Goal: Answer question/provide support: Share knowledge or assist other users

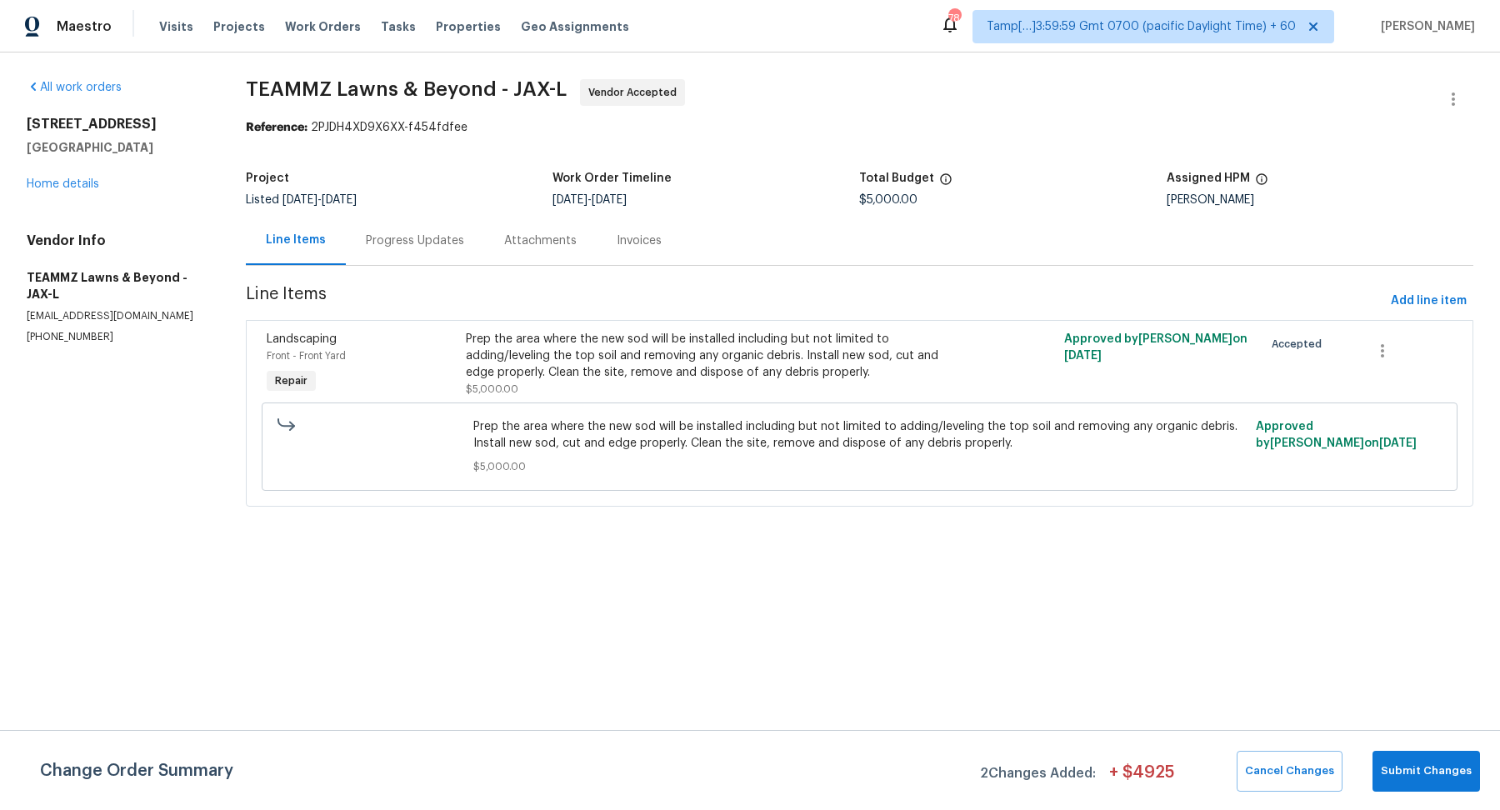
click at [432, 247] on div "Progress Updates" at bounding box center [415, 241] width 98 height 17
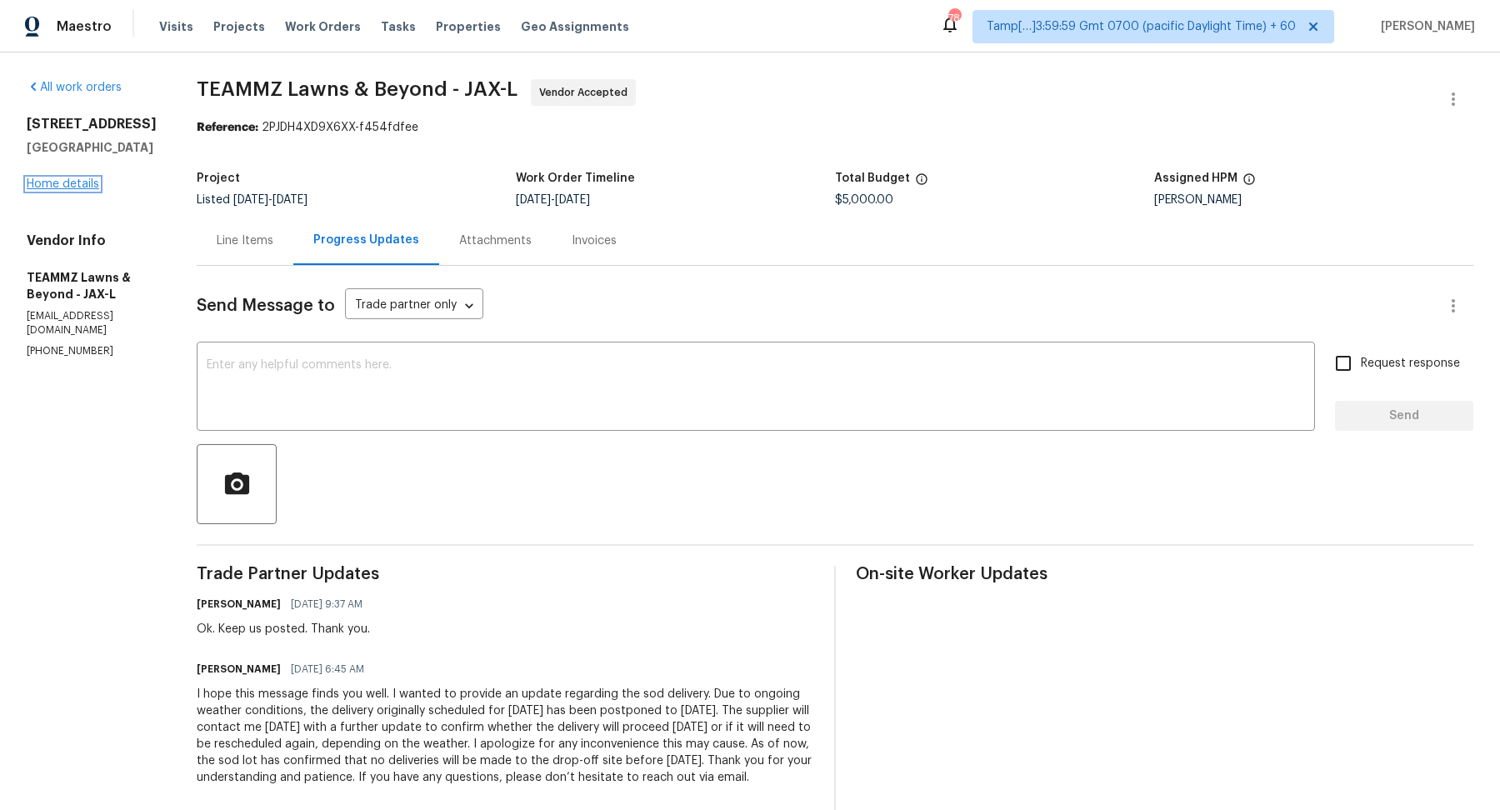
click at [72, 183] on link "Home details" at bounding box center [63, 184] width 73 height 12
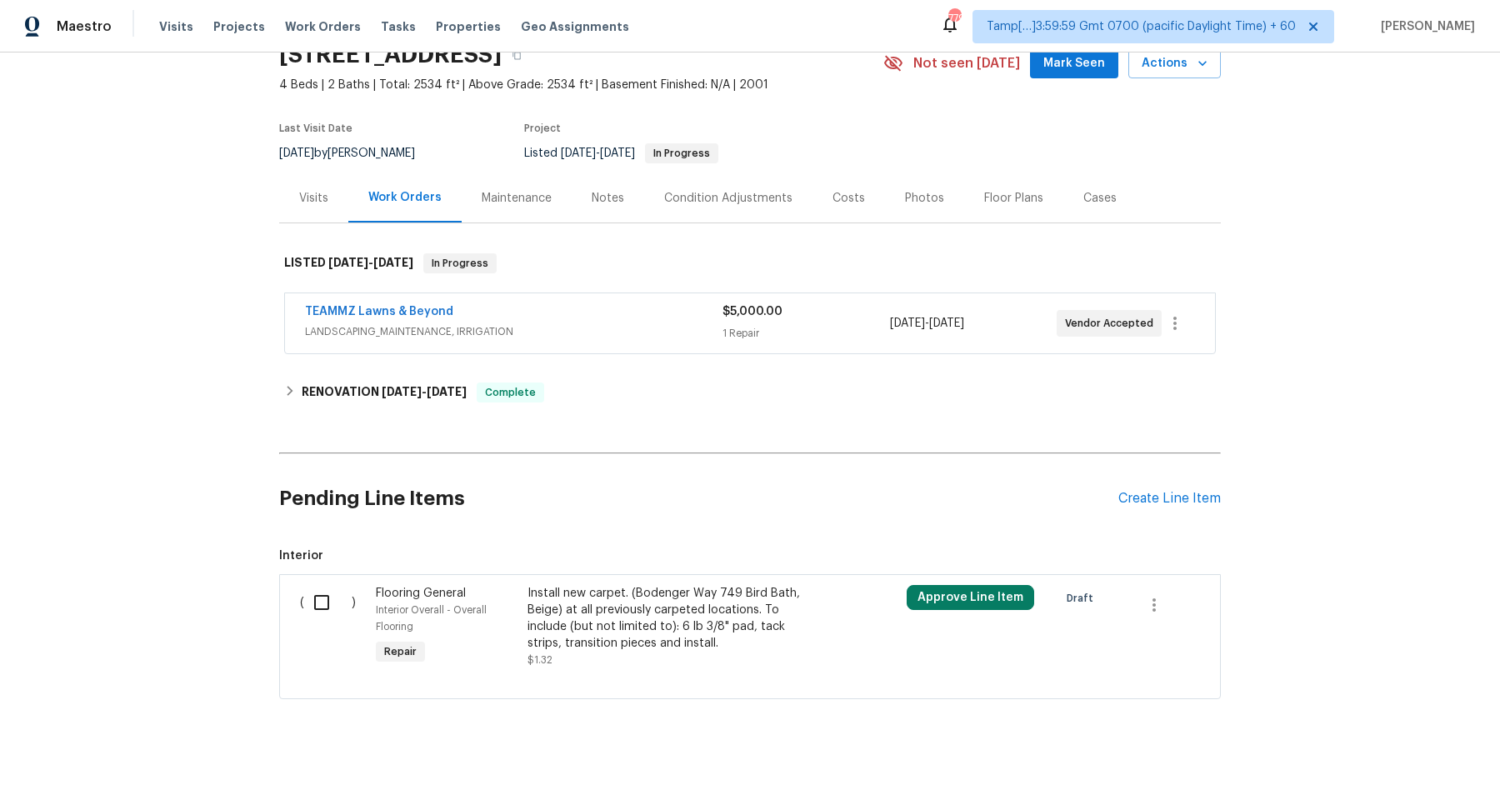
scroll to position [78, 0]
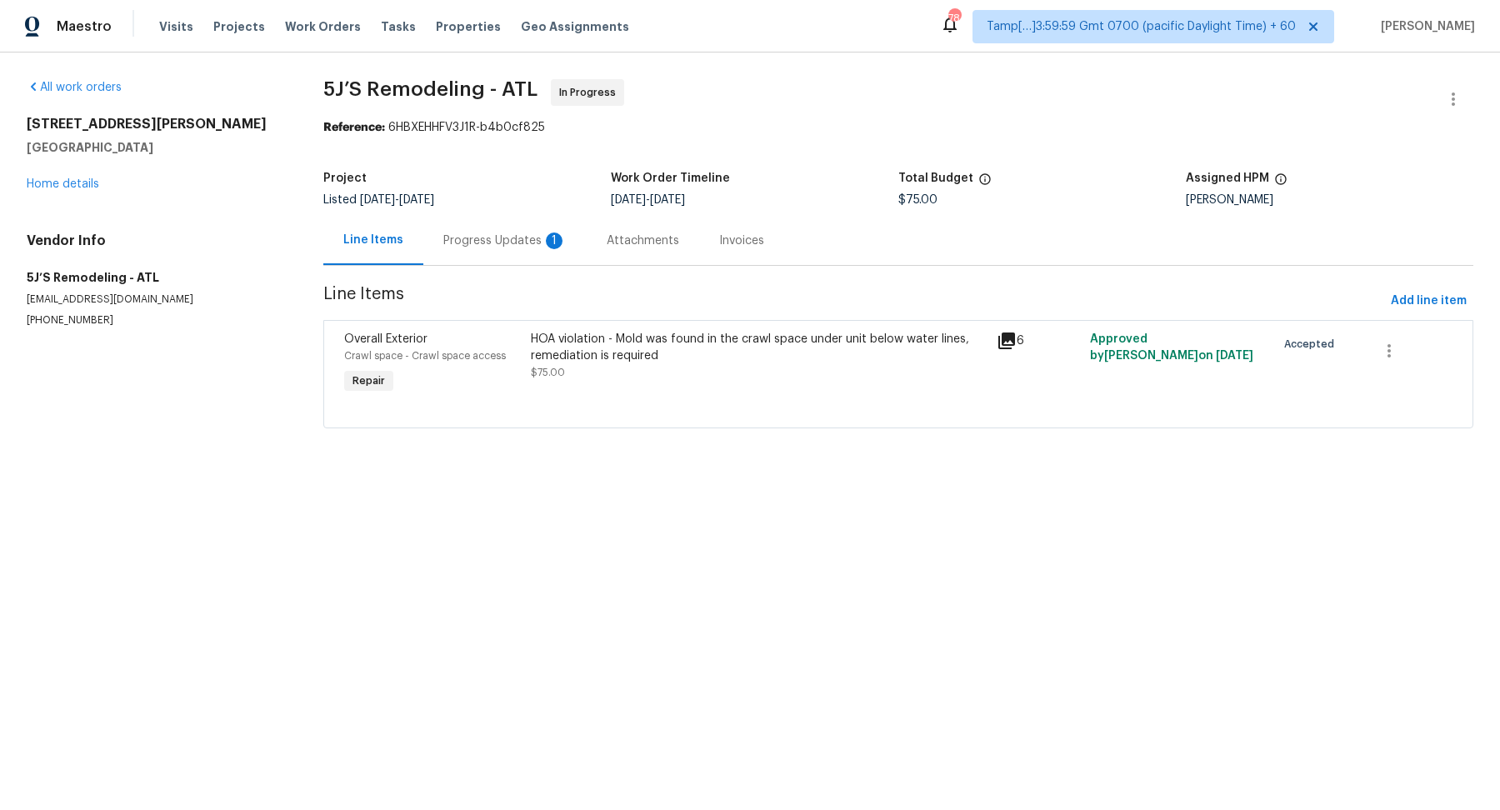
click at [493, 235] on div "Progress Updates 1" at bounding box center [504, 241] width 123 height 17
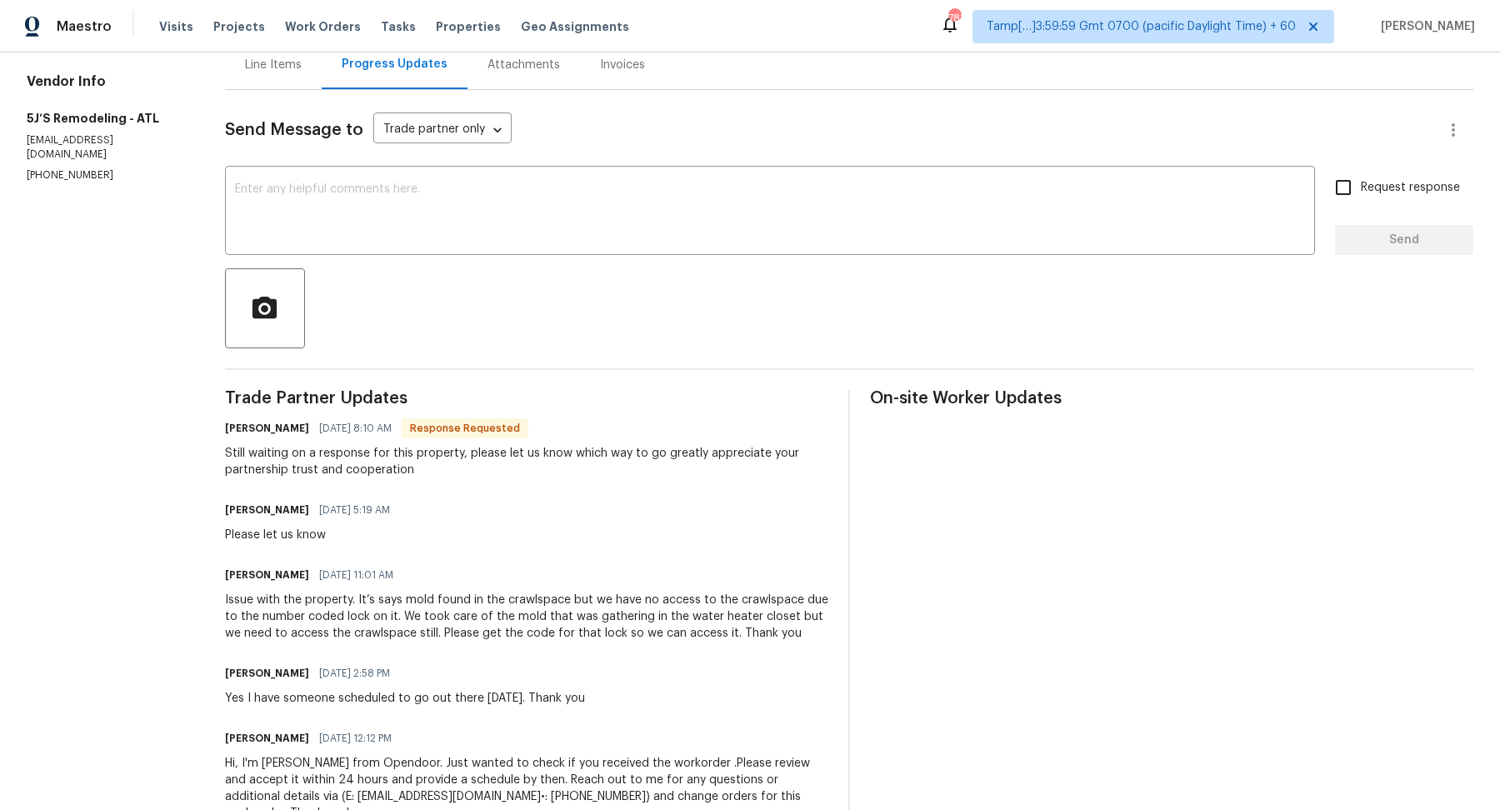
scroll to position [170, 0]
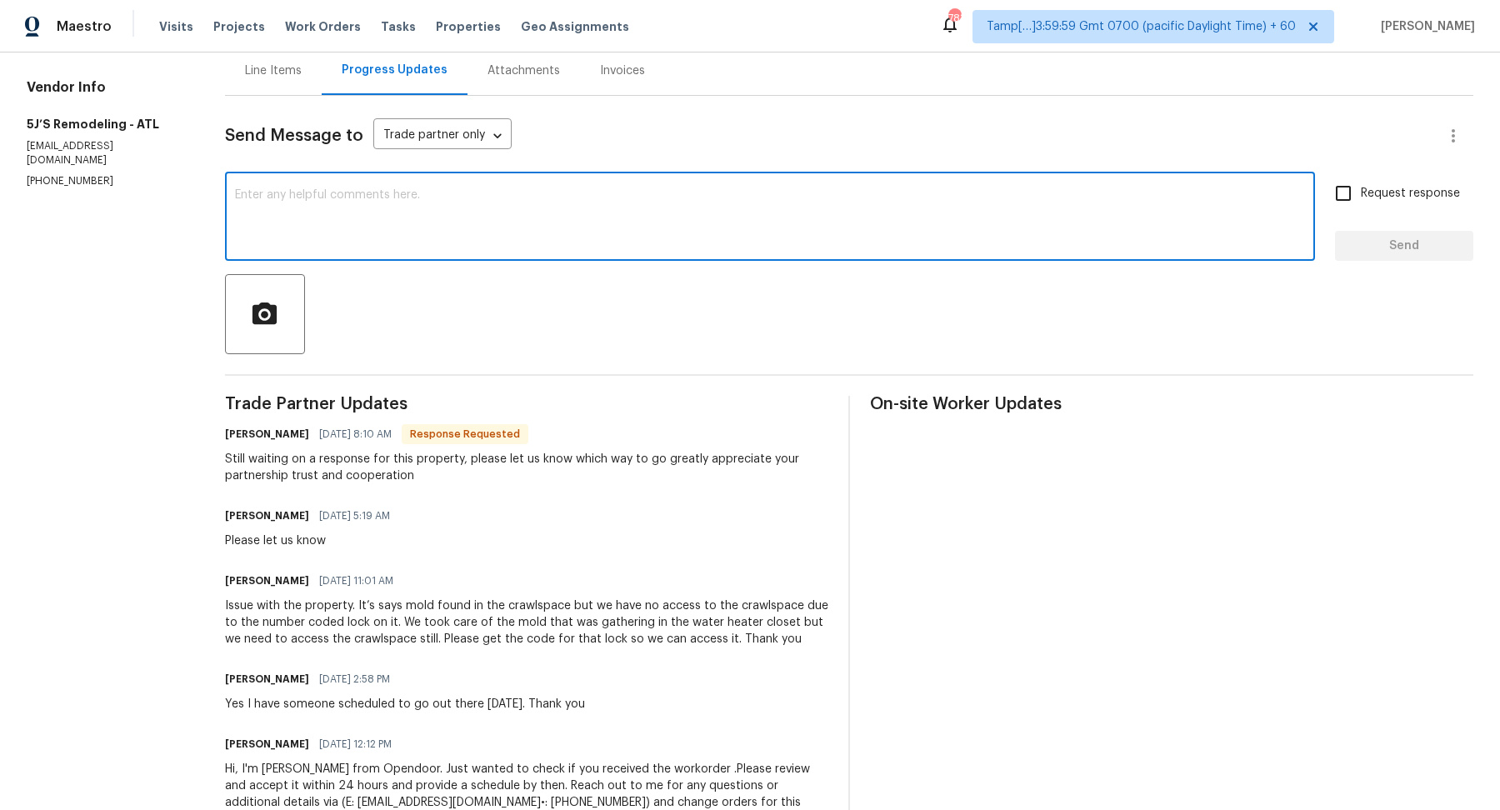
click at [391, 243] on textarea at bounding box center [770, 218] width 1070 height 58
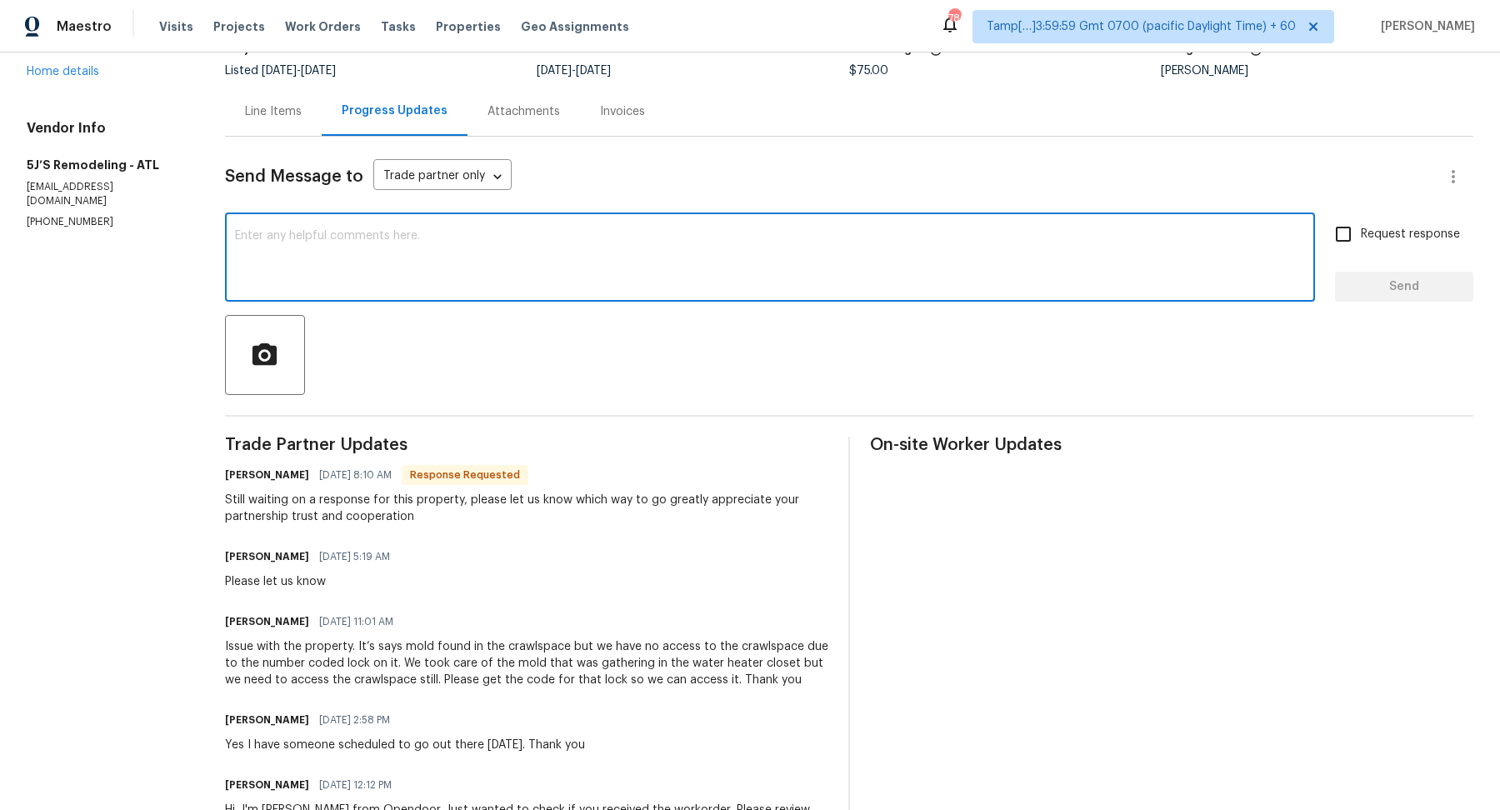
scroll to position [126, 0]
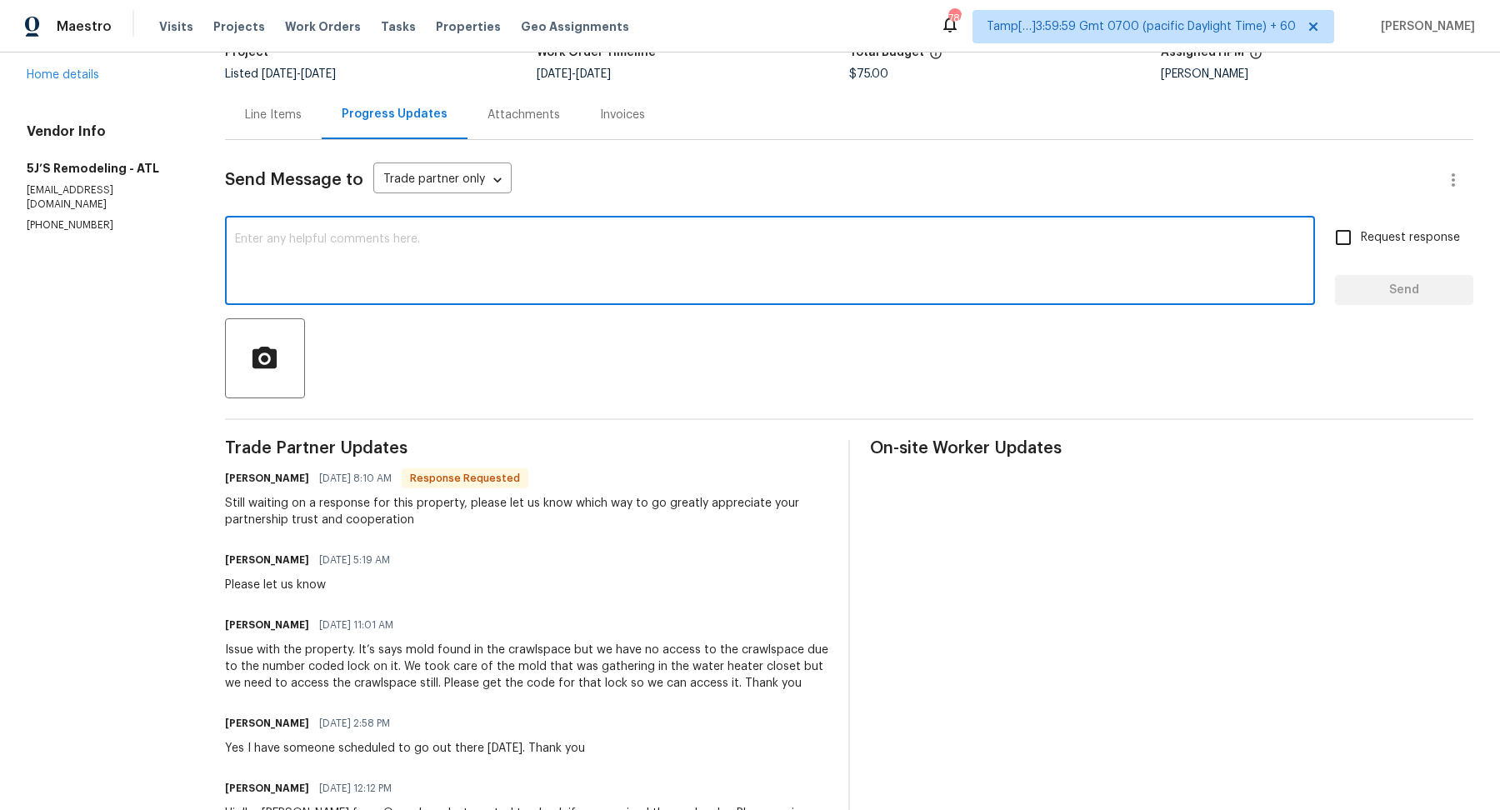
click at [502, 276] on textarea at bounding box center [770, 262] width 1070 height 58
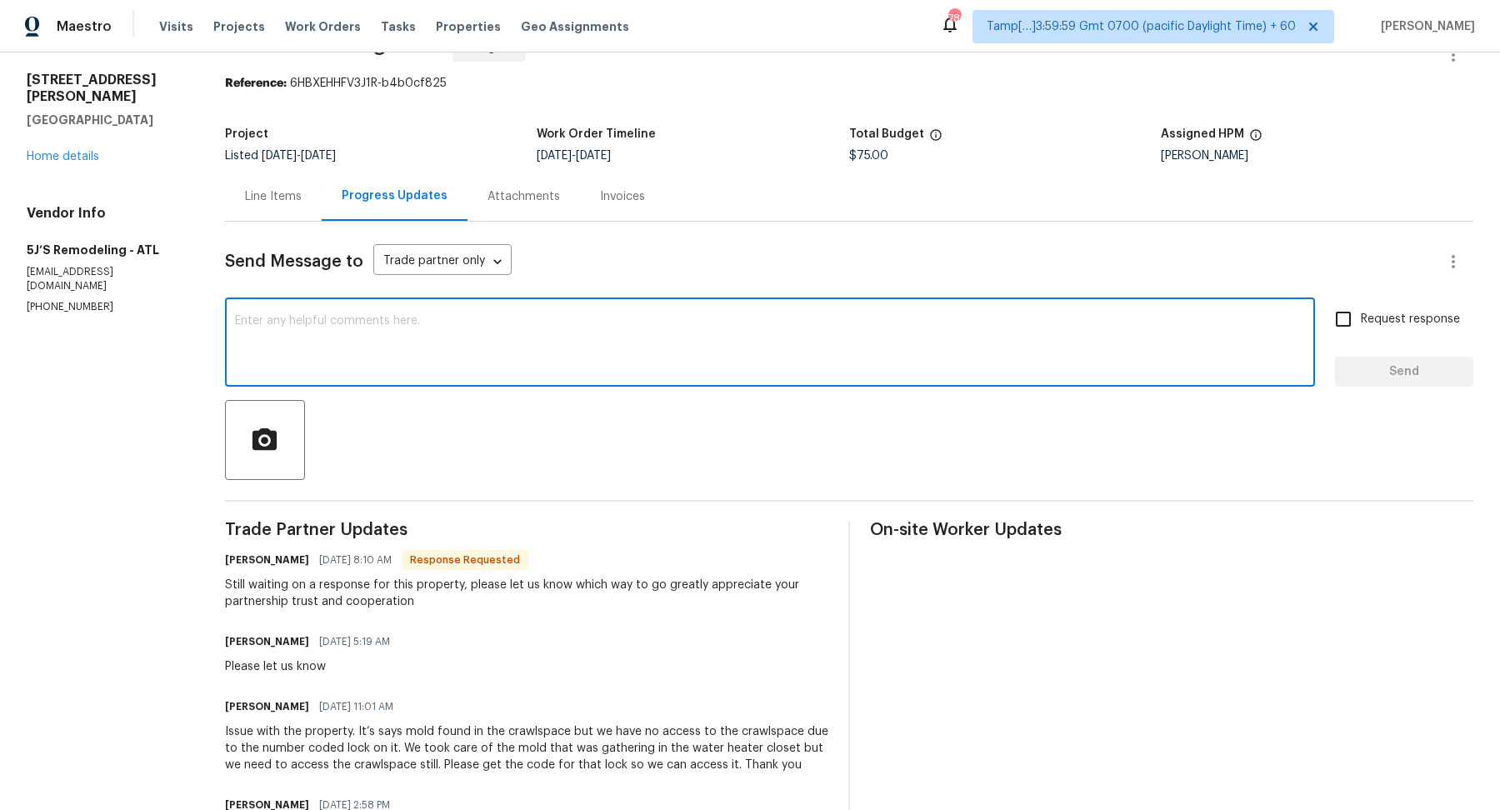
scroll to position [0, 0]
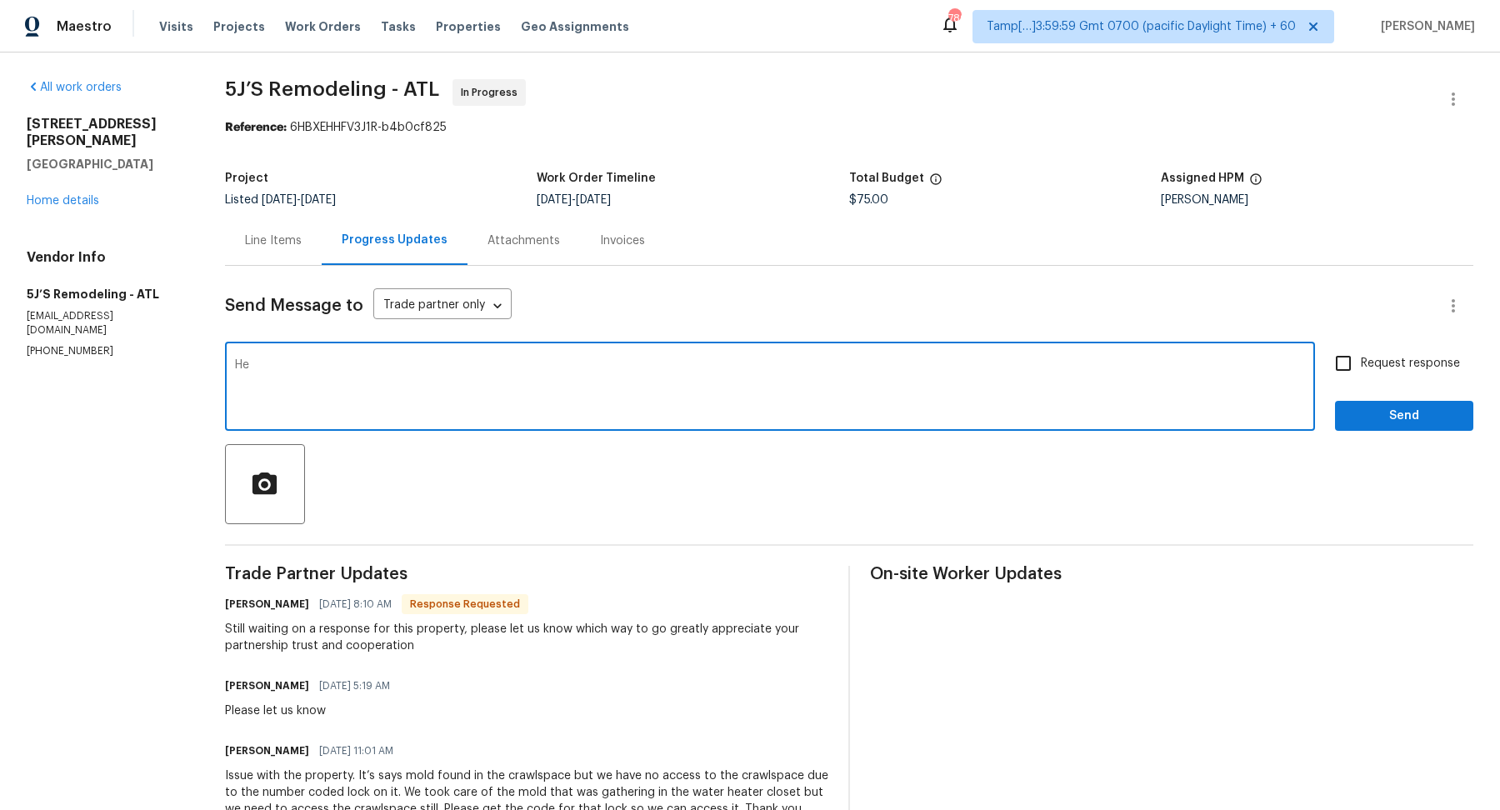
type textarea "H"
type textarea "Hey the combo lock code is 1225"
click at [1345, 371] on input "Request response" at bounding box center [1343, 363] width 35 height 35
checkbox input "true"
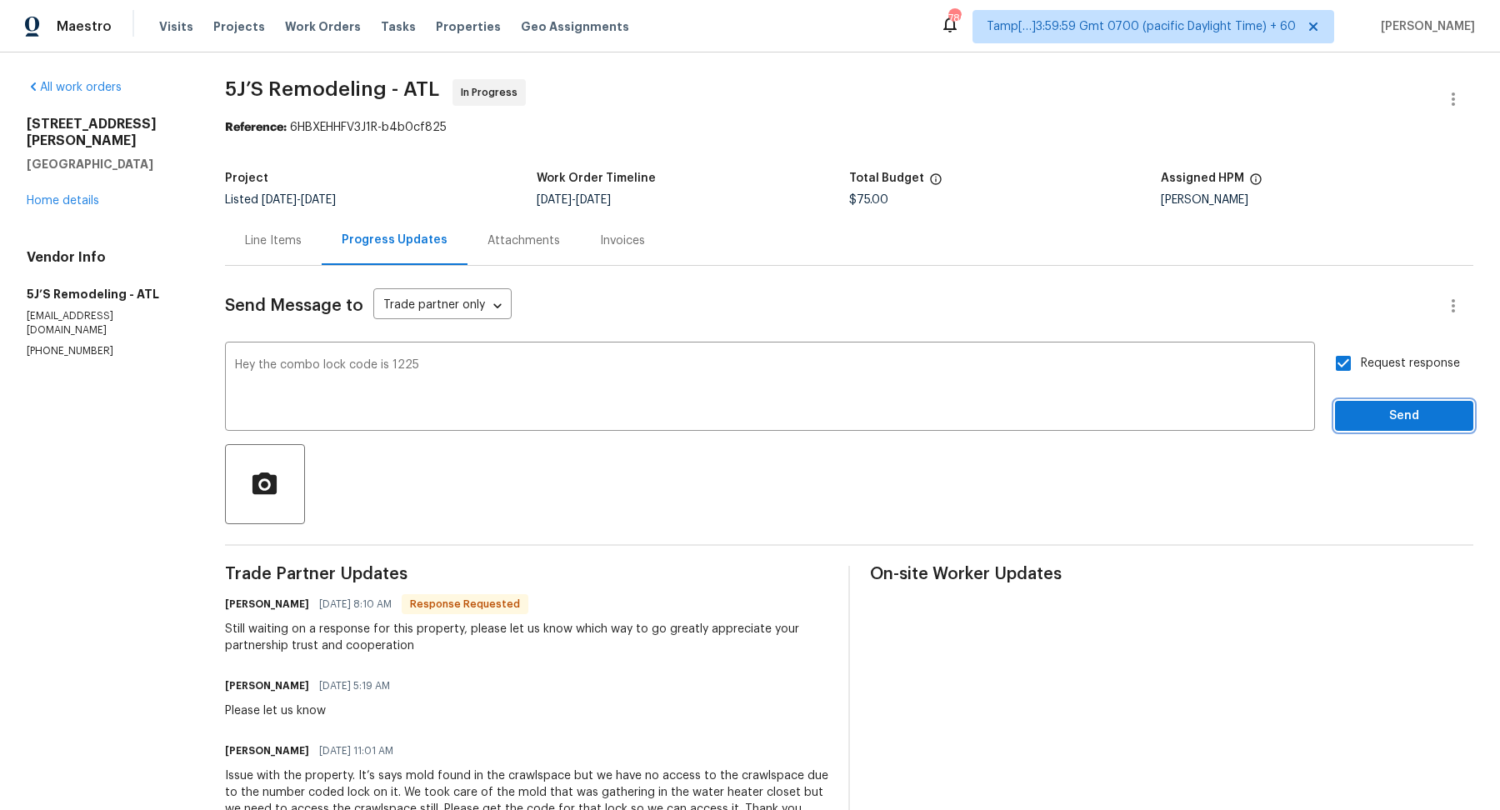
click at [1376, 416] on span "Send" at bounding box center [1405, 416] width 112 height 21
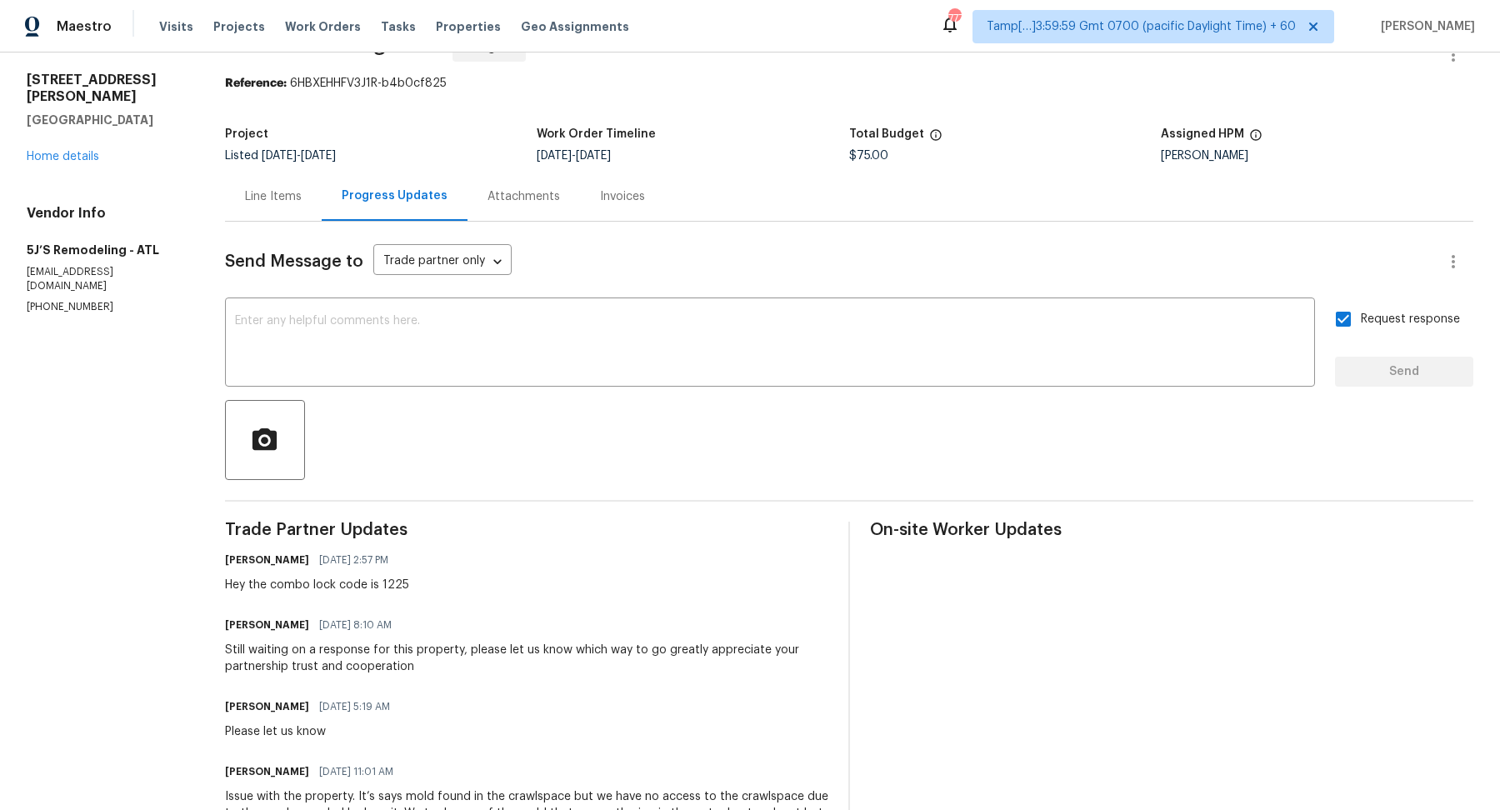
scroll to position [53, 0]
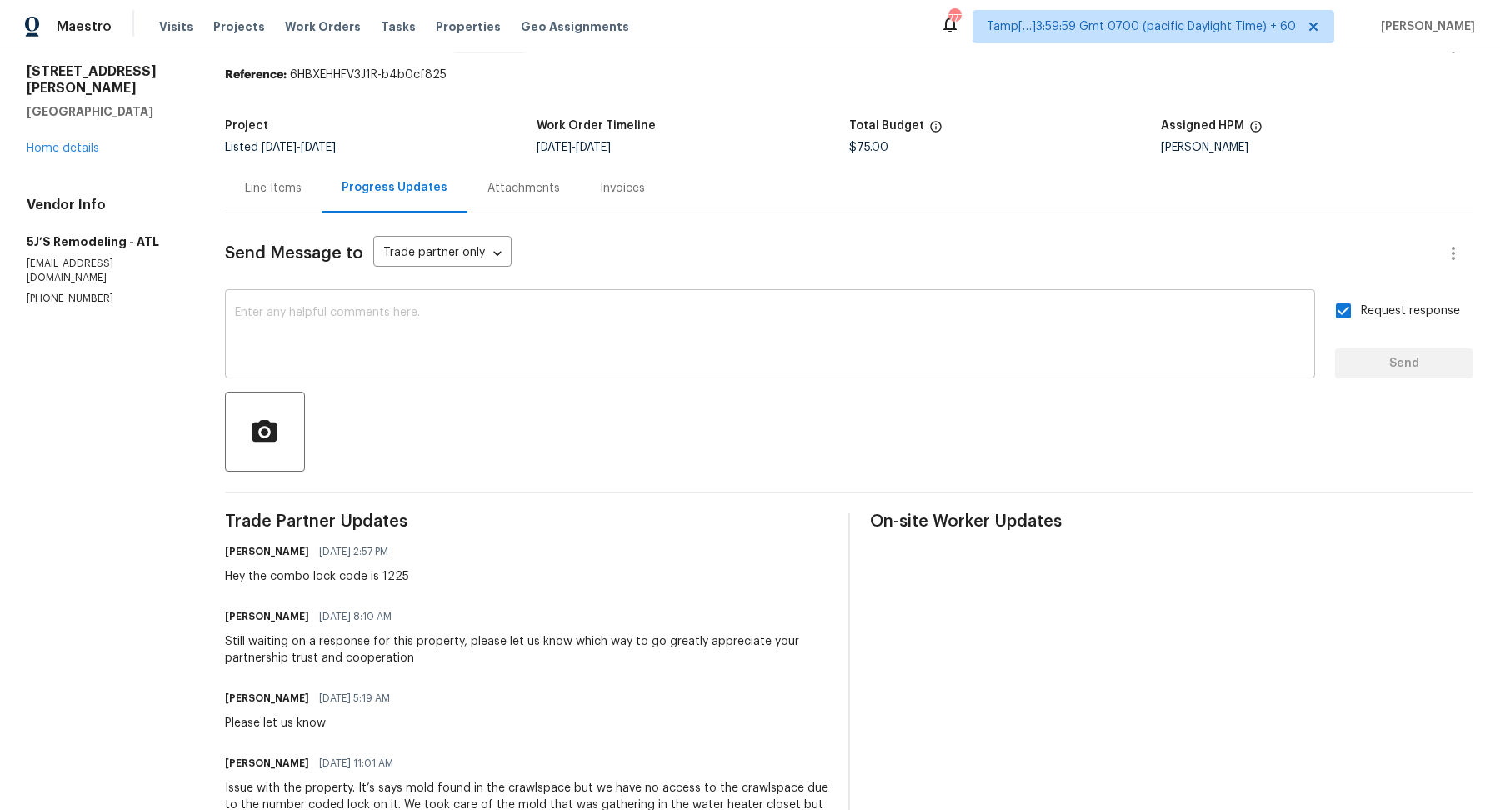
click at [541, 311] on textarea at bounding box center [770, 336] width 1070 height 58
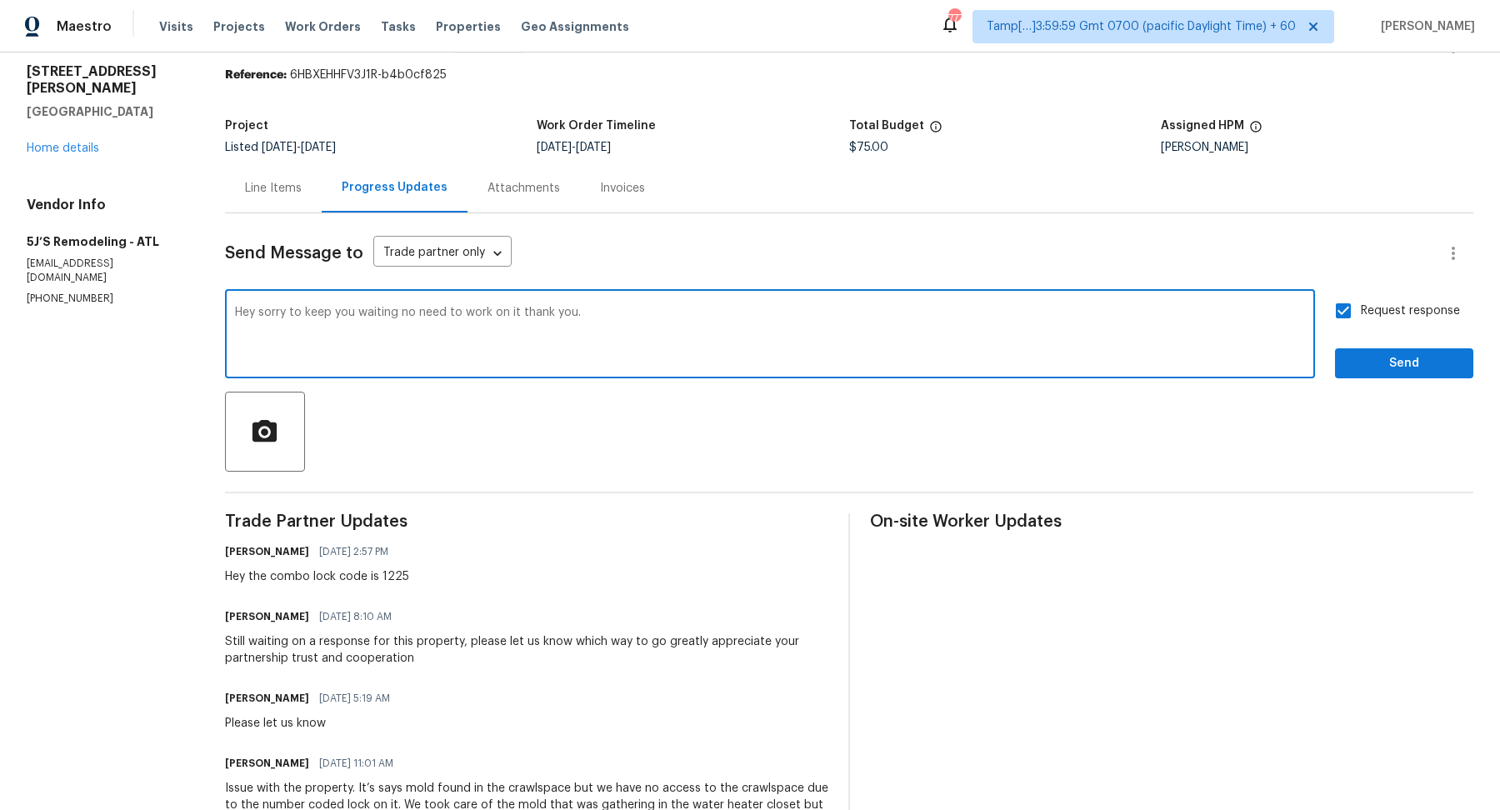
type textarea "Hey sorry to keep you waiting no need to work on it thank you."
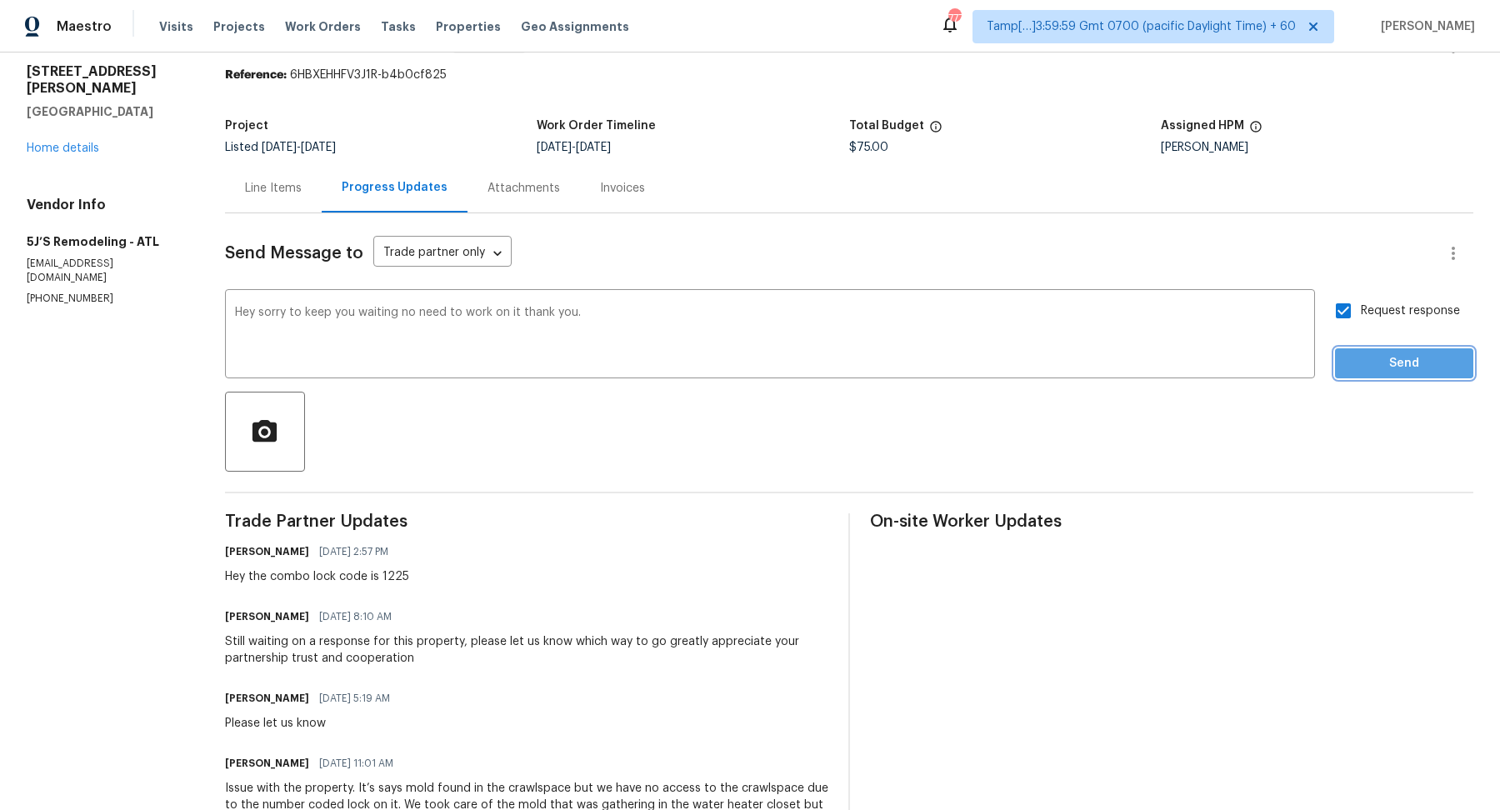
click at [1369, 355] on span "Send" at bounding box center [1405, 363] width 112 height 21
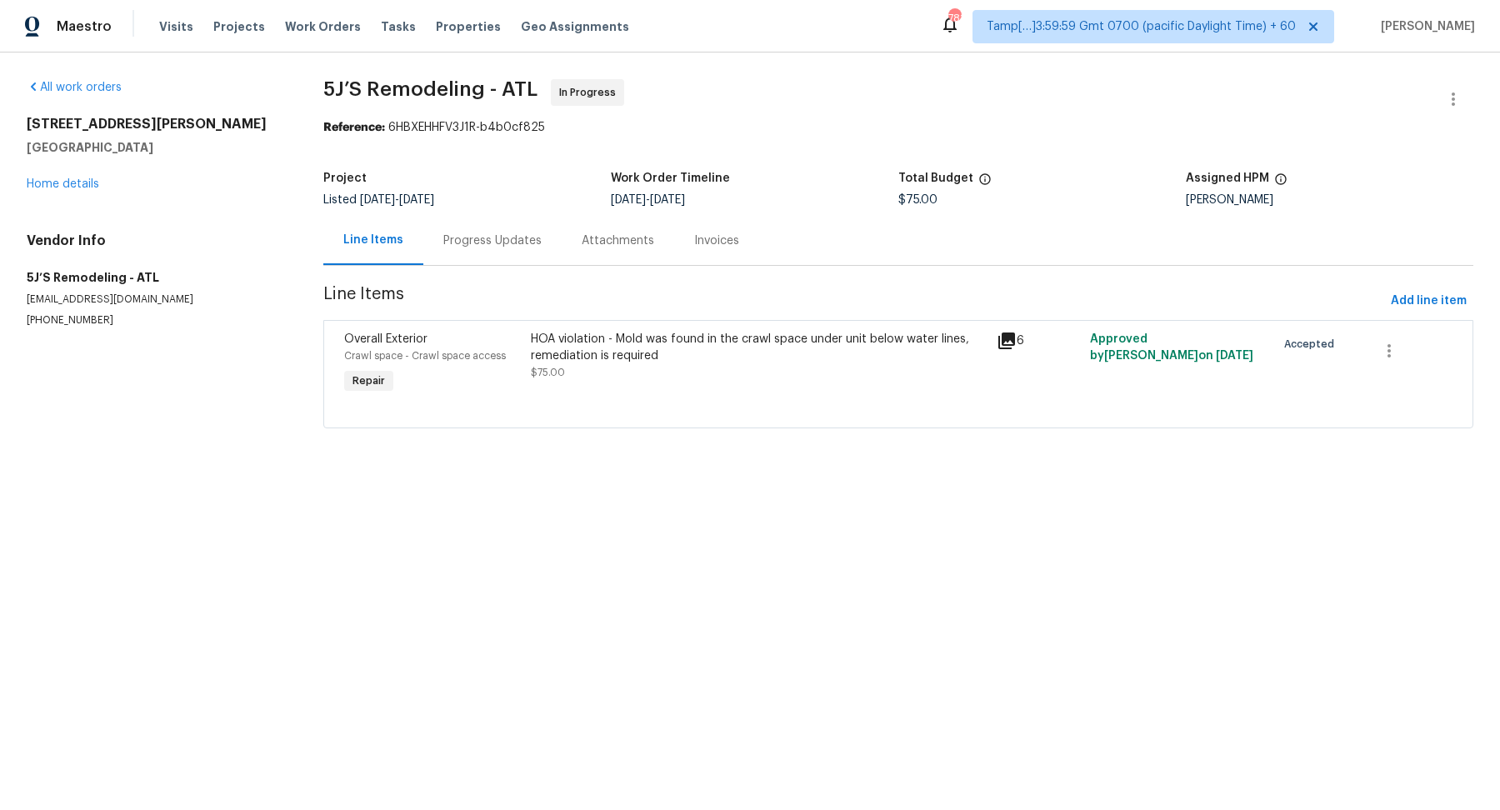
click at [479, 229] on div "Progress Updates" at bounding box center [492, 240] width 138 height 49
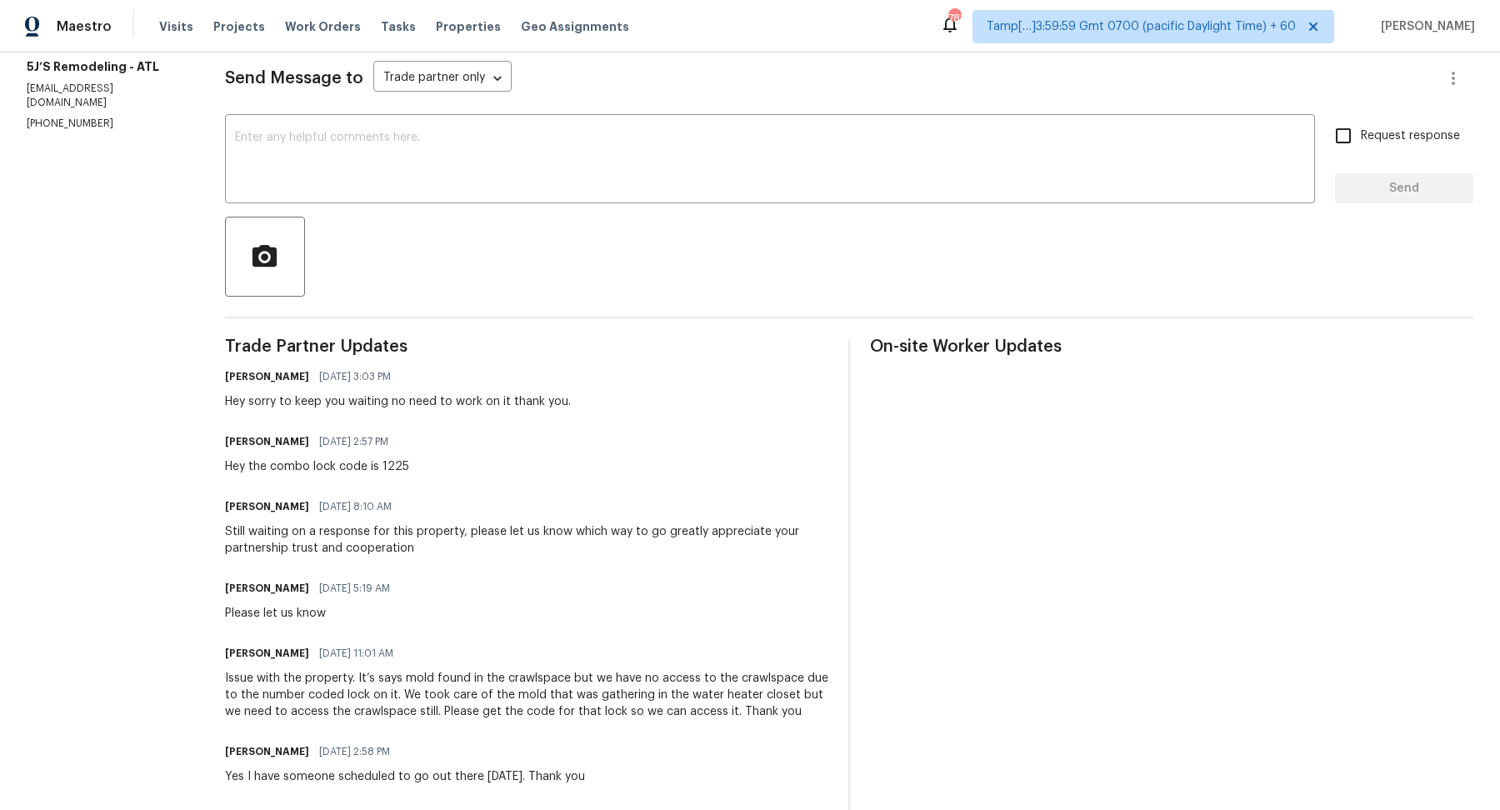
scroll to position [225, 0]
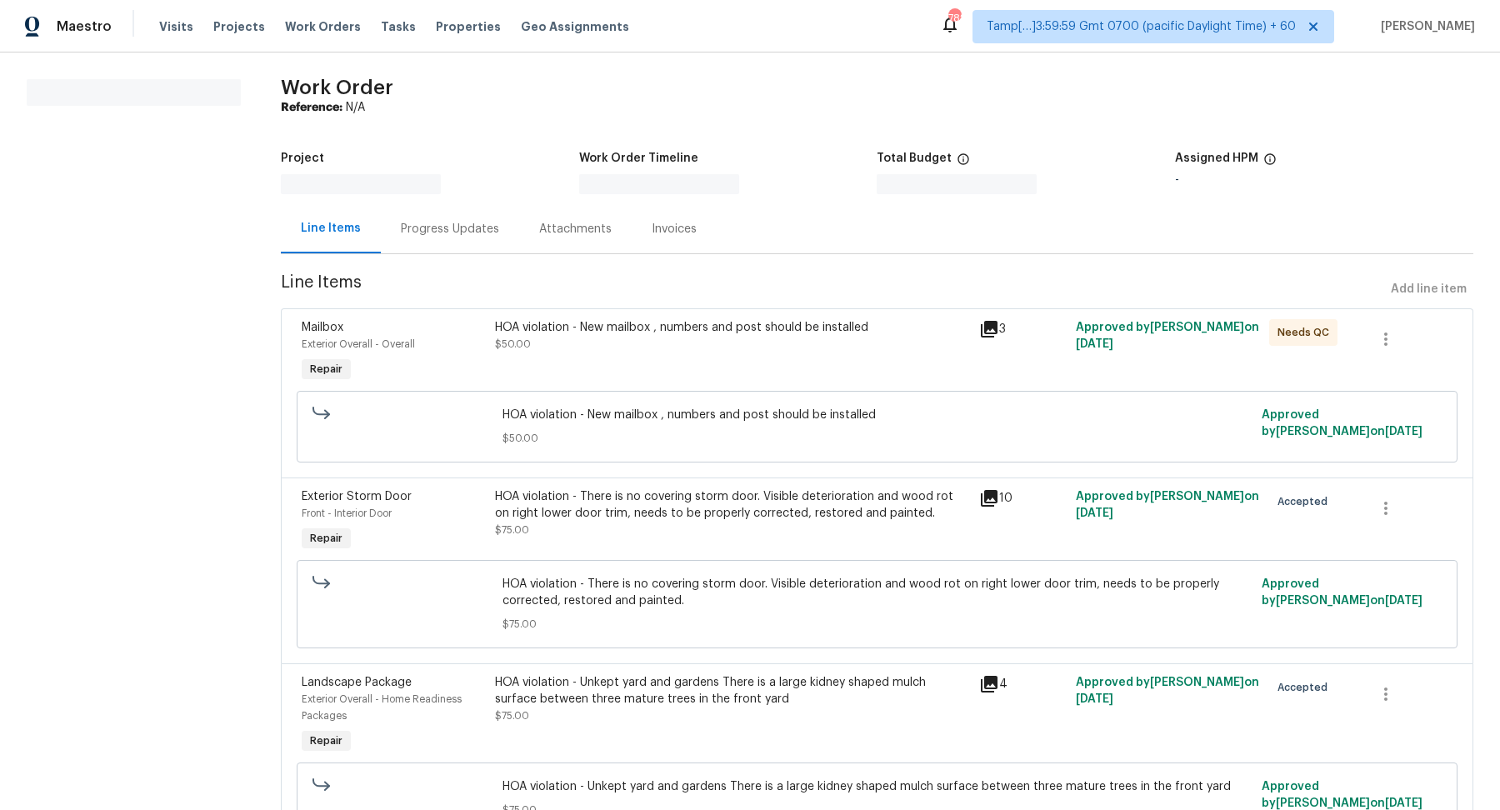
click at [444, 239] on div "Progress Updates" at bounding box center [450, 228] width 138 height 49
